Goal: Navigation & Orientation: Find specific page/section

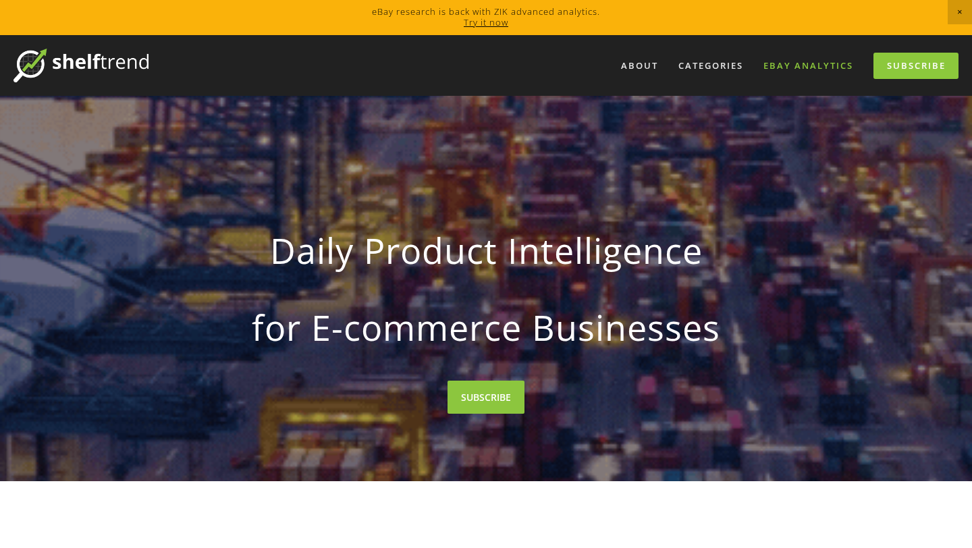
click at [792, 67] on link "eBay Analytics" at bounding box center [808, 66] width 107 height 22
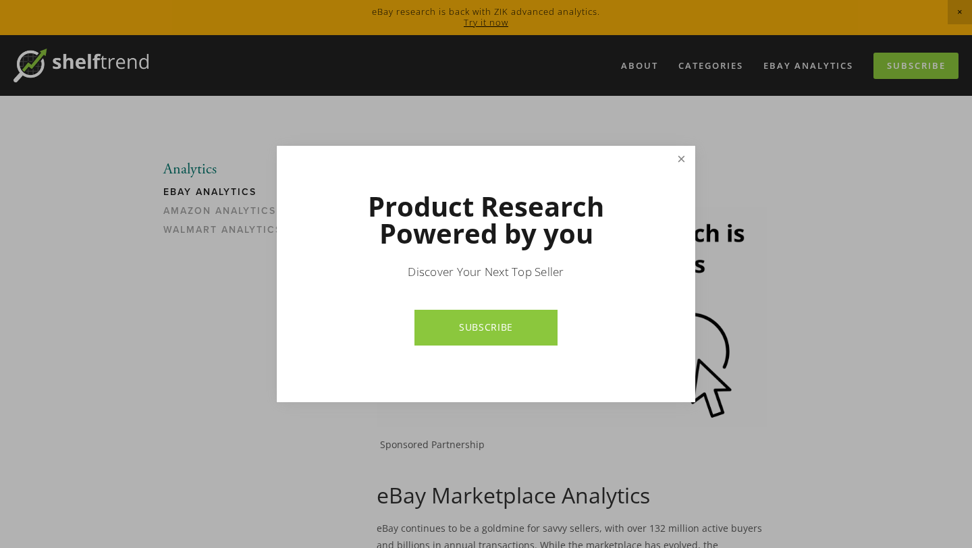
click at [681, 166] on link "Close" at bounding box center [682, 160] width 24 height 24
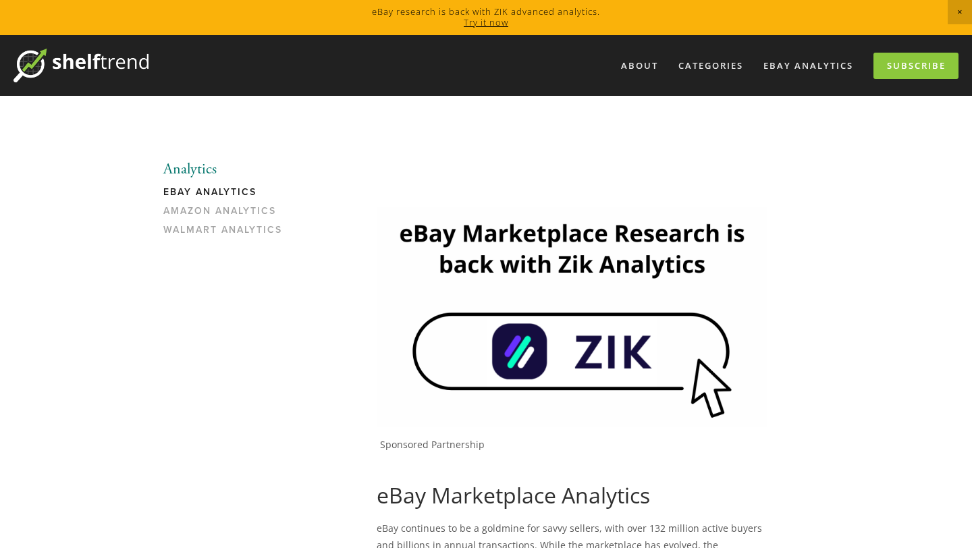
click at [560, 317] on img at bounding box center [572, 316] width 390 height 219
